Goal: Task Accomplishment & Management: Complete application form

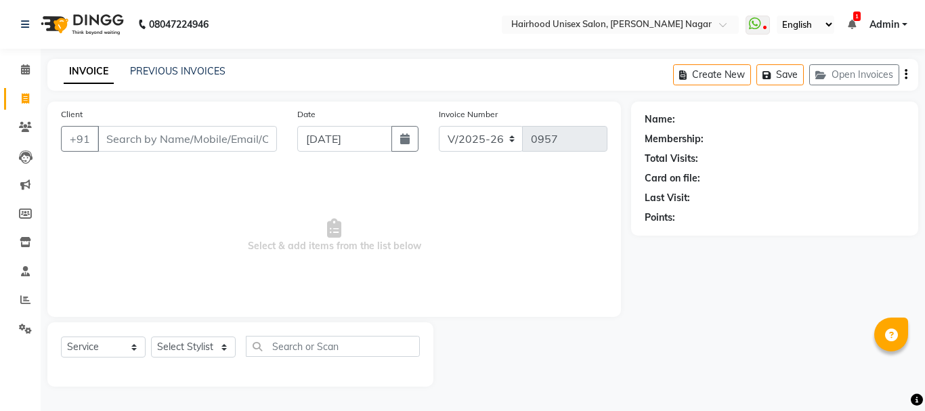
select select "754"
select select "service"
click at [212, 137] on input "Client" at bounding box center [187, 139] width 179 height 26
click at [198, 347] on select "Select Stylist [PERSON_NAME] Rani Salon [PERSON_NAME]" at bounding box center [193, 347] width 85 height 21
select select "89083"
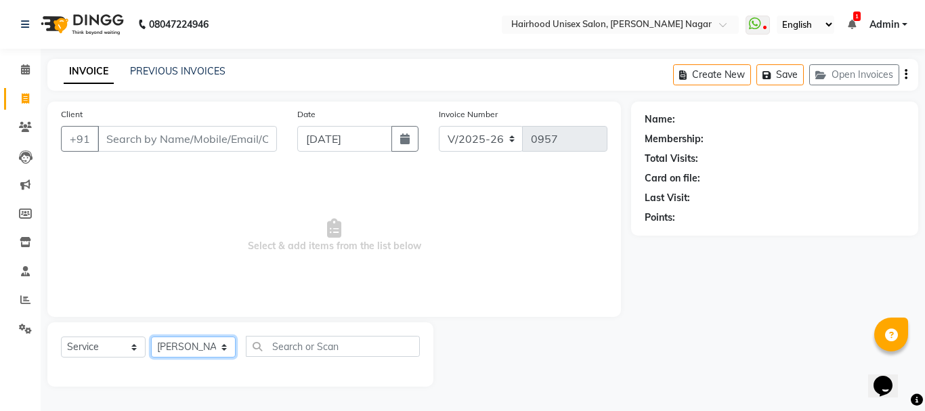
click at [151, 337] on select "Select Stylist [PERSON_NAME] Rani Salon [PERSON_NAME]" at bounding box center [193, 347] width 85 height 21
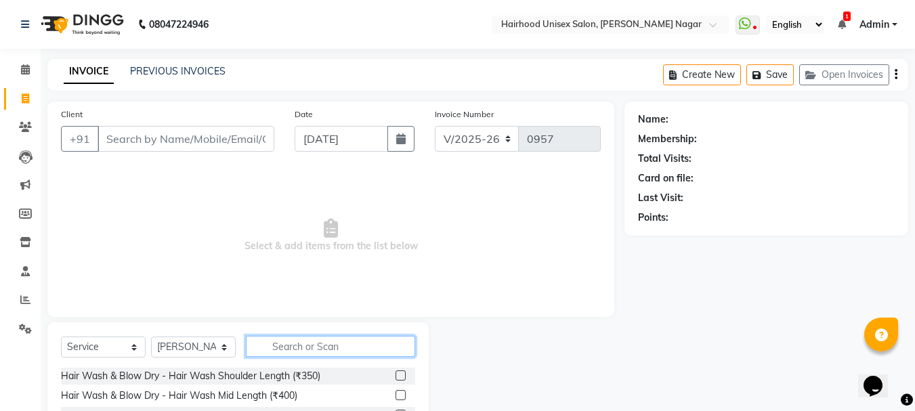
click at [336, 352] on input "text" at bounding box center [330, 346] width 169 height 21
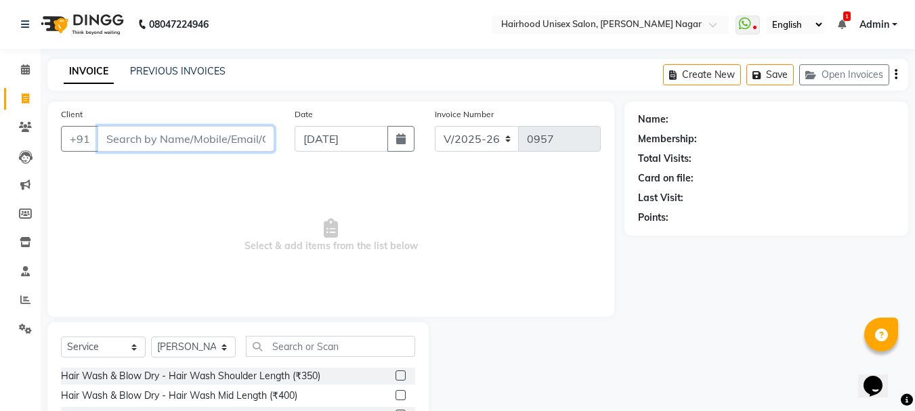
click at [209, 138] on input "Client" at bounding box center [186, 139] width 177 height 26
type input "9560540030"
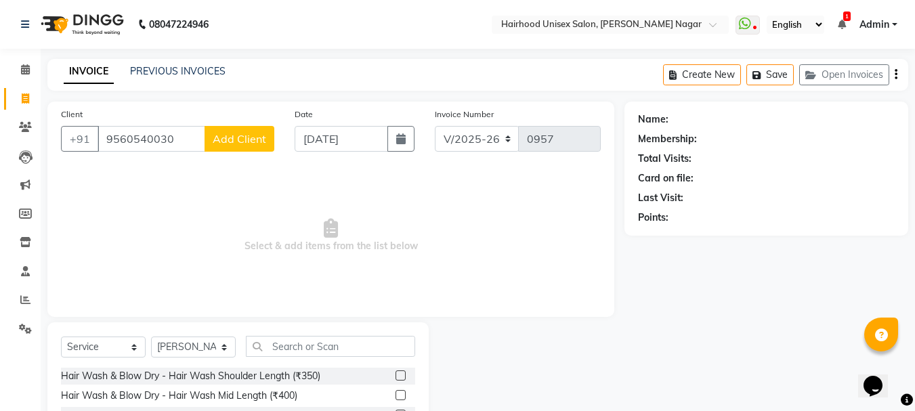
click at [232, 144] on span "Add Client" at bounding box center [240, 139] width 54 height 14
select select "22"
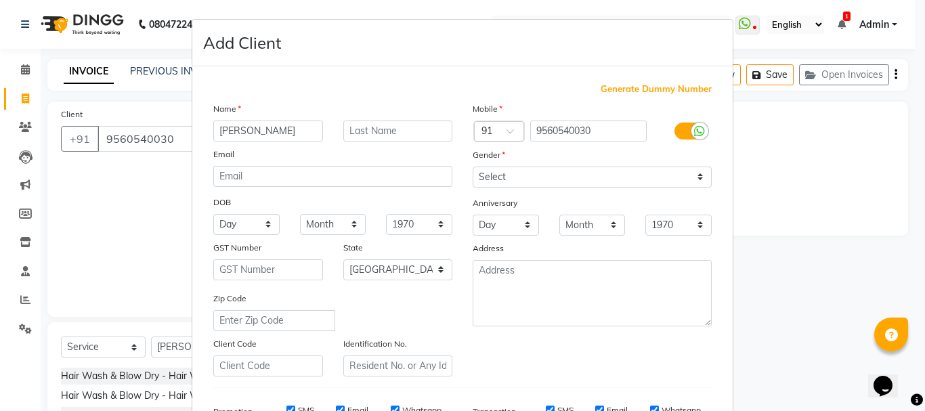
type input "[PERSON_NAME]"
click at [553, 183] on select "Select [DEMOGRAPHIC_DATA] [DEMOGRAPHIC_DATA] Other Prefer Not To Say" at bounding box center [592, 177] width 239 height 21
select select "[DEMOGRAPHIC_DATA]"
click at [473, 167] on select "Select [DEMOGRAPHIC_DATA] [DEMOGRAPHIC_DATA] Other Prefer Not To Say" at bounding box center [592, 177] width 239 height 21
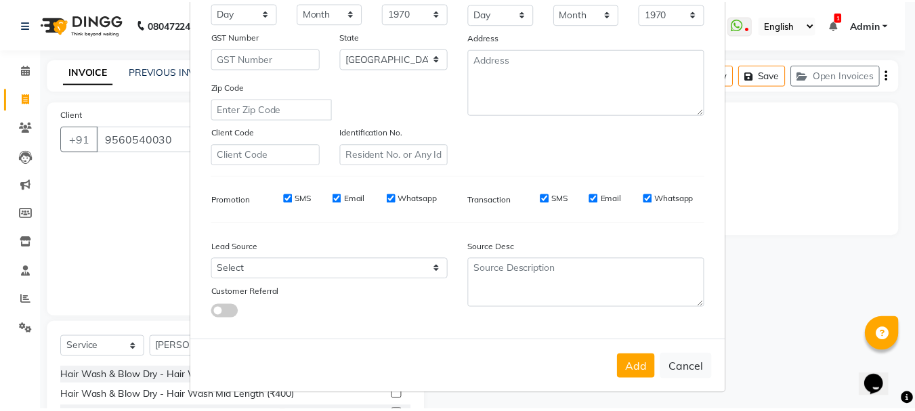
scroll to position [214, 0]
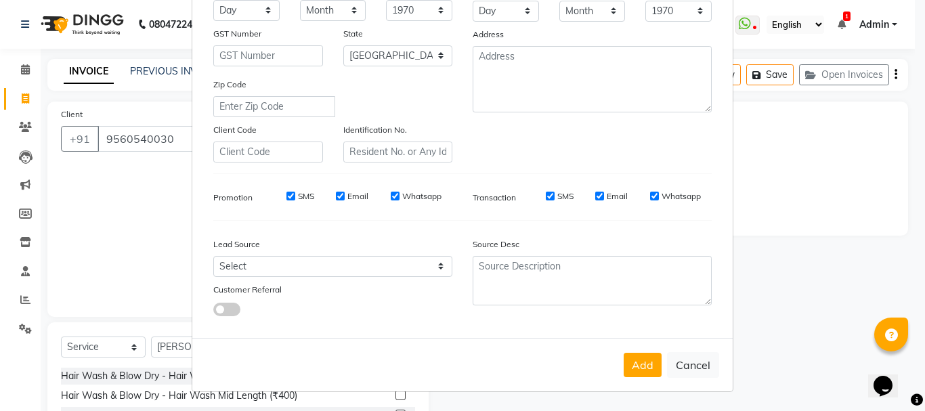
drag, startPoint x: 624, startPoint y: 373, endPoint x: 629, endPoint y: 363, distance: 11.5
click at [625, 370] on button "Add" at bounding box center [643, 365] width 38 height 24
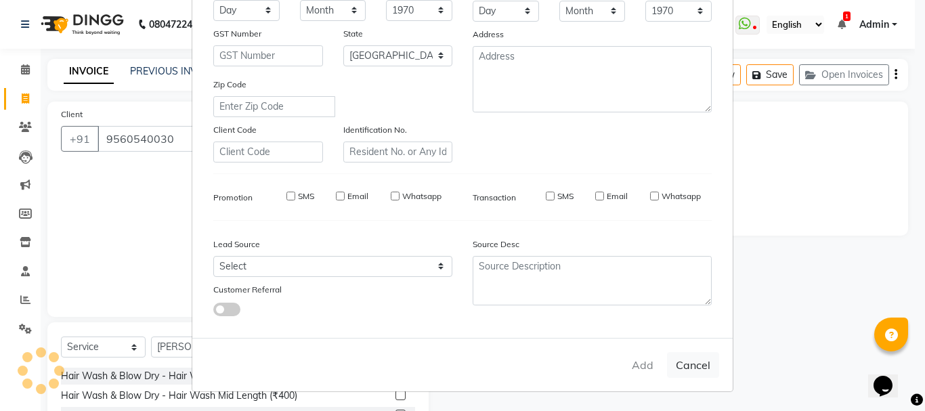
select select
select select "null"
select select
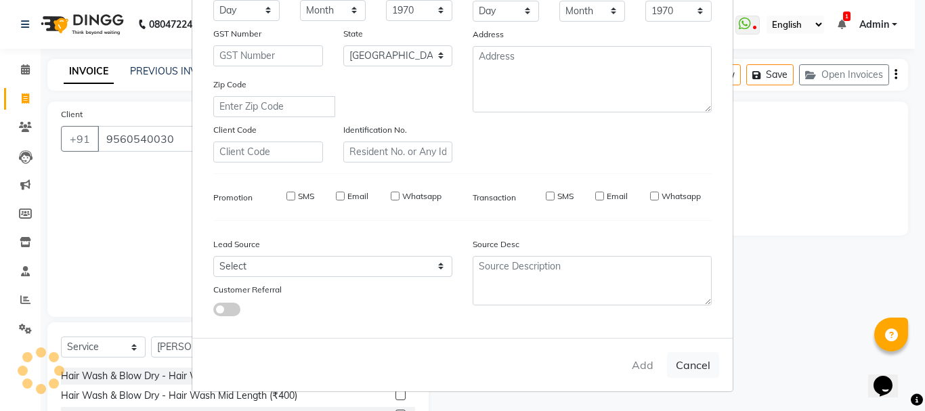
select select
checkbox input "false"
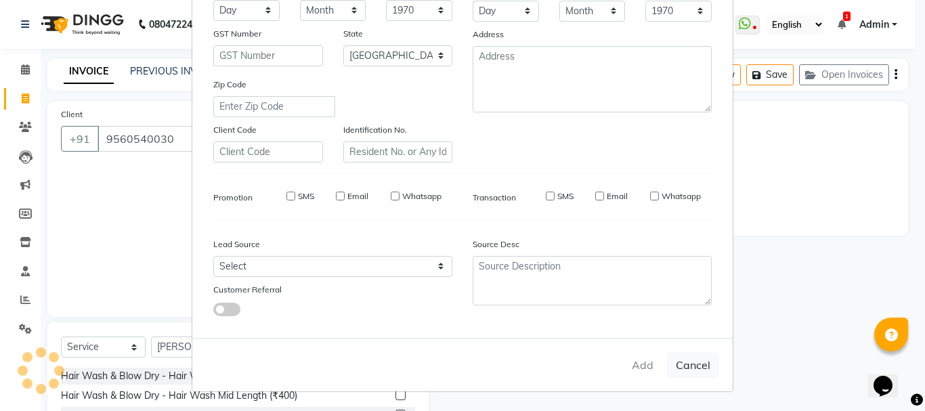
checkbox input "false"
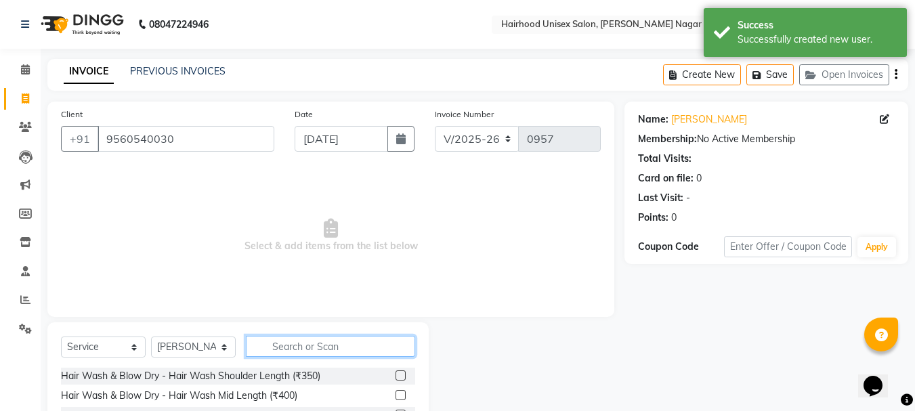
drag, startPoint x: 330, startPoint y: 347, endPoint x: 341, endPoint y: 349, distance: 11.7
click at [332, 347] on input "text" at bounding box center [330, 346] width 169 height 21
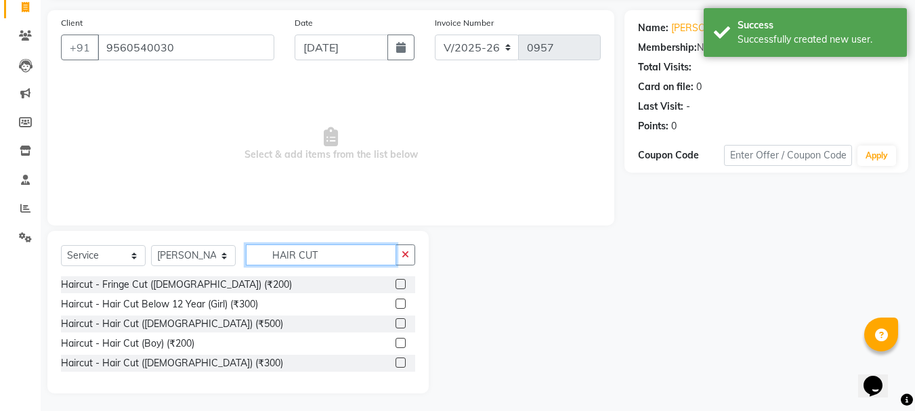
scroll to position [94, 0]
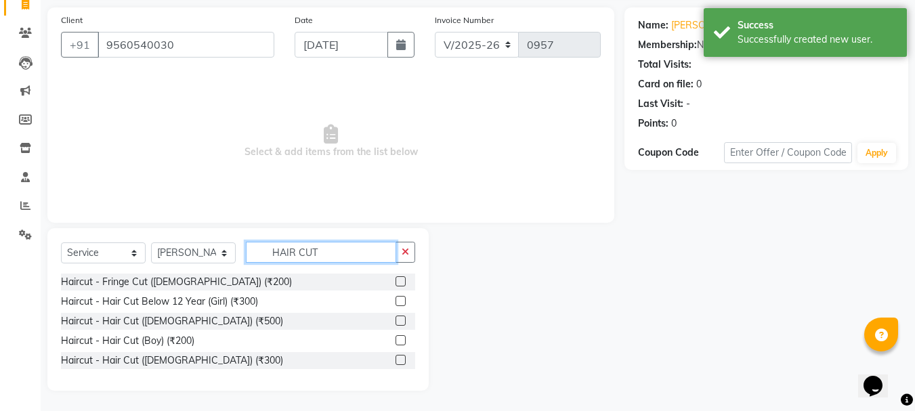
type input "HAIR CUT"
click at [402, 360] on label at bounding box center [401, 360] width 10 height 10
click at [402, 360] on input "checkbox" at bounding box center [400, 360] width 9 height 9
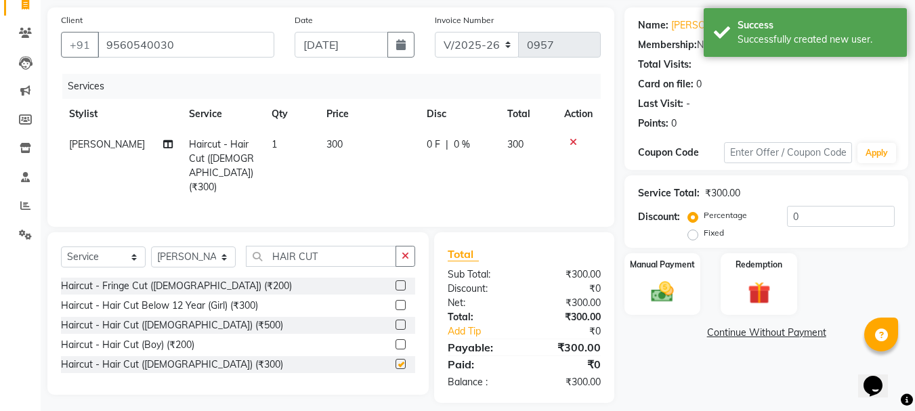
checkbox input "false"
click at [354, 253] on input "HAIR CUT" at bounding box center [321, 256] width 150 height 21
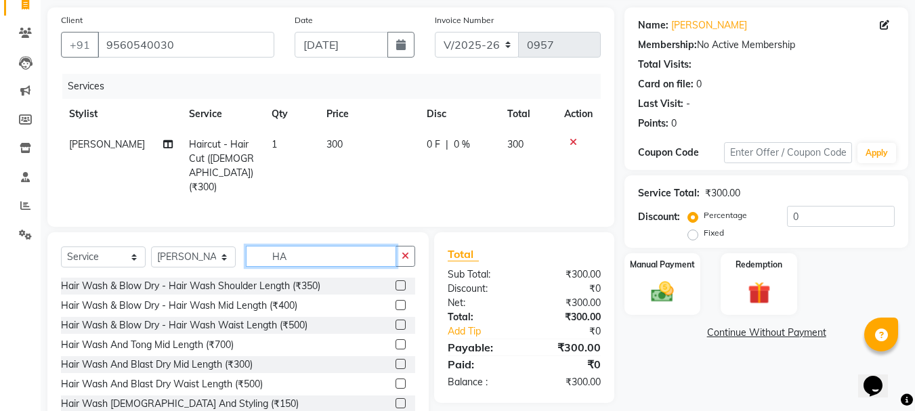
type input "H"
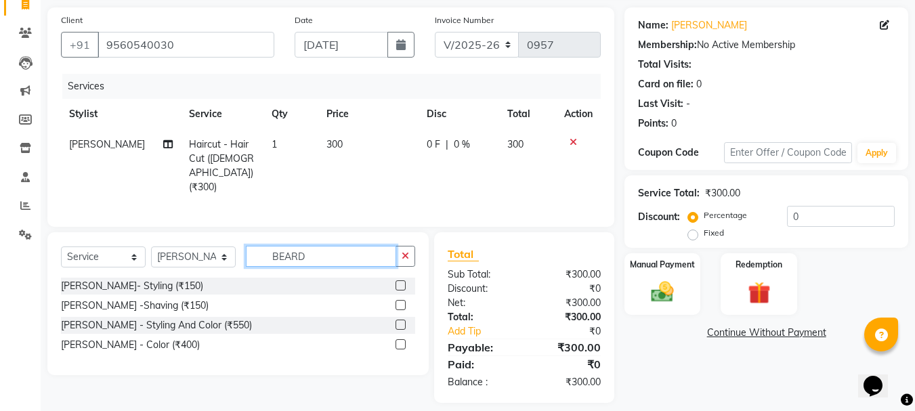
type input "BEARD"
click at [402, 280] on label at bounding box center [401, 285] width 10 height 10
click at [402, 282] on input "checkbox" at bounding box center [400, 286] width 9 height 9
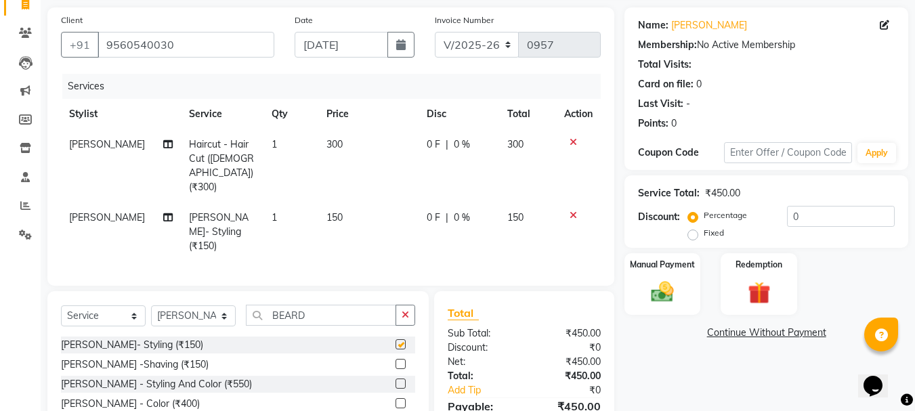
checkbox input "false"
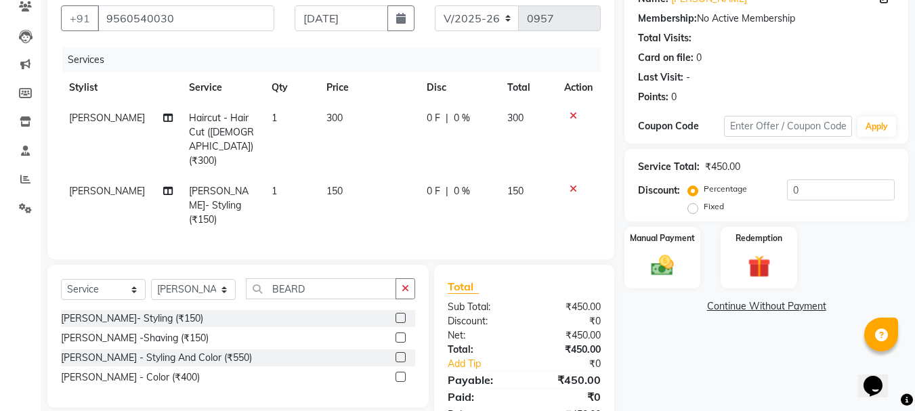
scroll to position [147, 0]
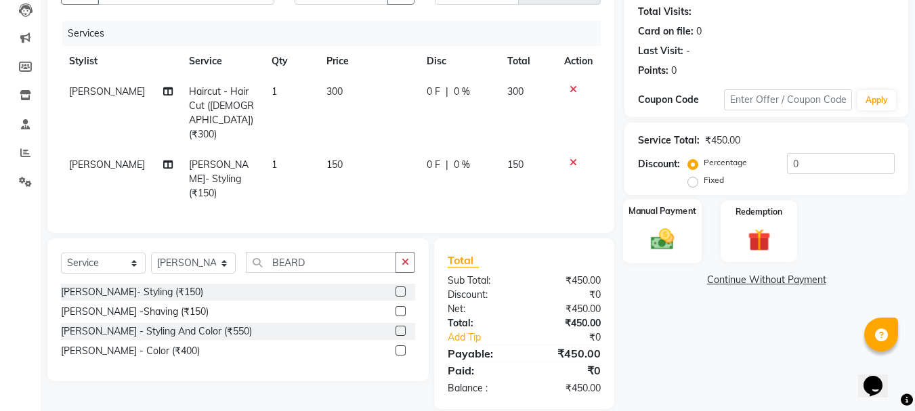
click at [681, 260] on div "Manual Payment" at bounding box center [662, 231] width 79 height 64
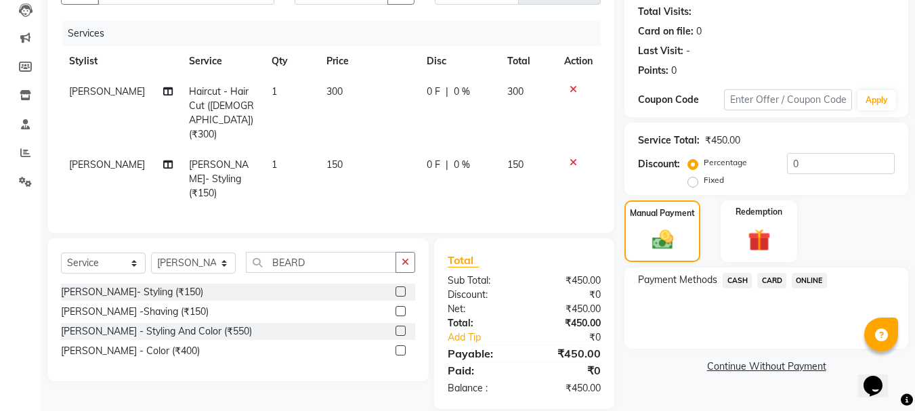
click at [805, 283] on span "ONLINE" at bounding box center [809, 281] width 35 height 16
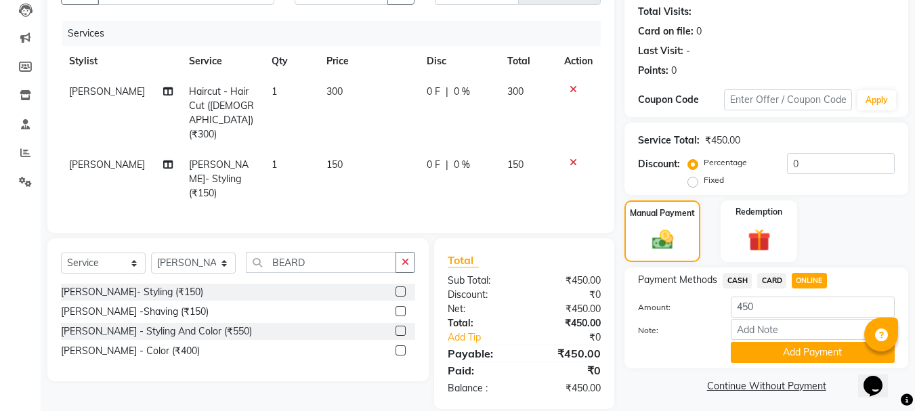
click at [723, 279] on span "CASH" at bounding box center [737, 281] width 29 height 16
click at [765, 276] on span "CARD" at bounding box center [771, 281] width 29 height 16
click at [767, 362] on div "Payment Methods CASH CARD ONLINE Amount: 450 Note: Add Payment" at bounding box center [766, 318] width 284 height 101
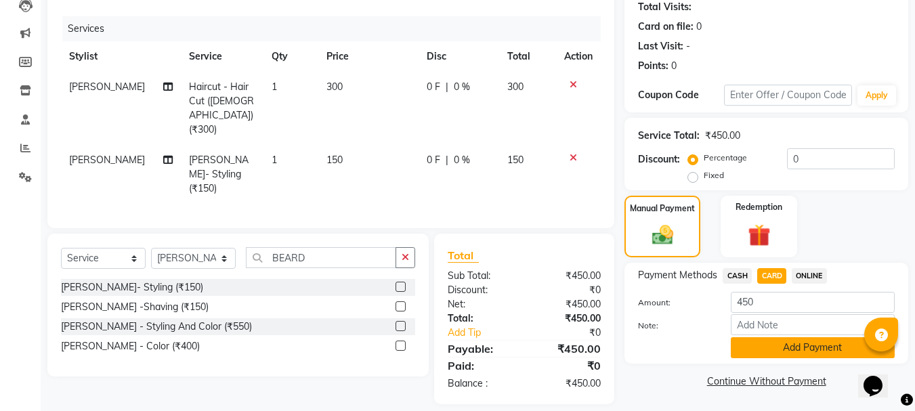
scroll to position [152, 0]
click at [767, 344] on button "Add Payment" at bounding box center [813, 347] width 164 height 21
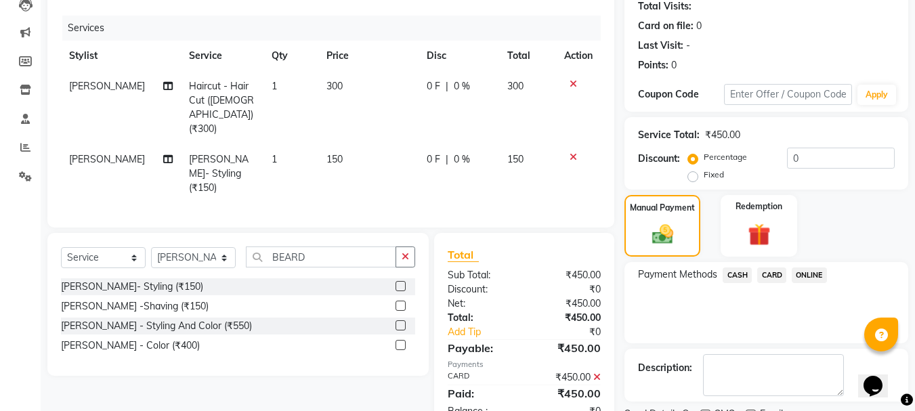
scroll to position [209, 0]
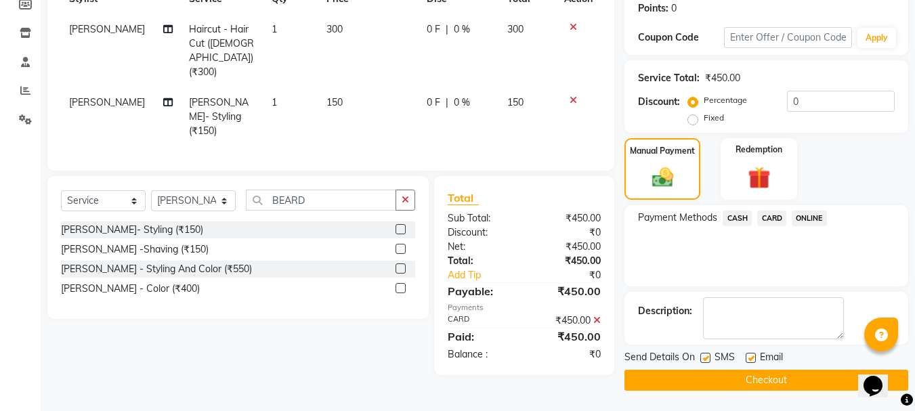
click at [728, 383] on button "Checkout" at bounding box center [766, 380] width 284 height 21
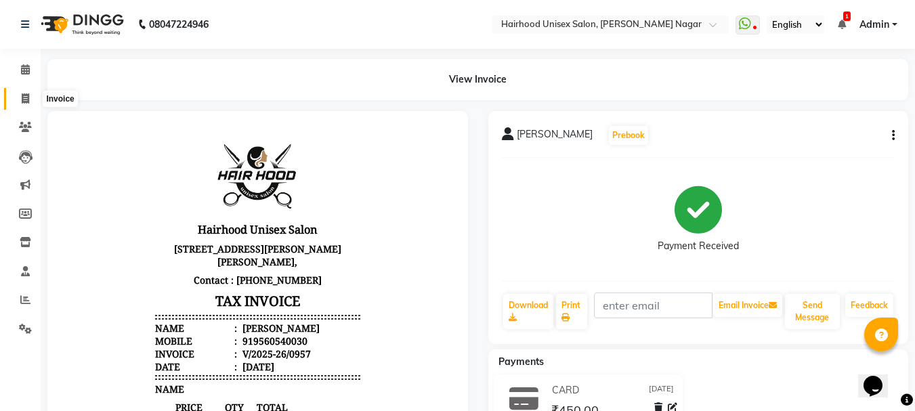
click at [22, 100] on icon at bounding box center [25, 98] width 7 height 10
select select "754"
select select "service"
